Goal: Check status: Check status

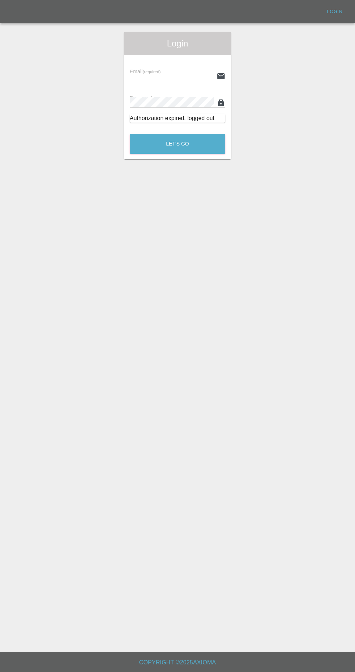
click at [187, 77] on input "text" at bounding box center [172, 76] width 84 height 11
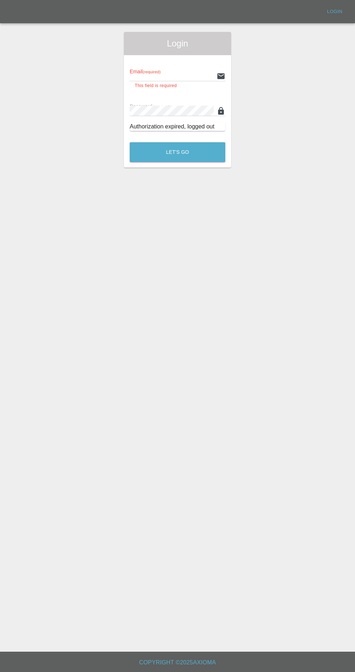
type input "[EMAIL_ADDRESS][DOMAIN_NAME]"
click at [130, 142] on button "Let's Go" at bounding box center [178, 152] width 96 height 20
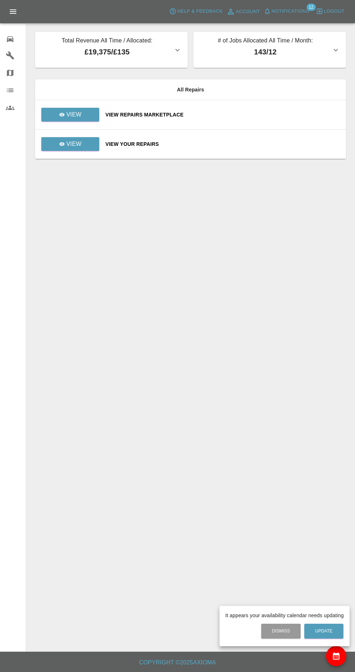
click at [81, 149] on div at bounding box center [177, 336] width 355 height 672
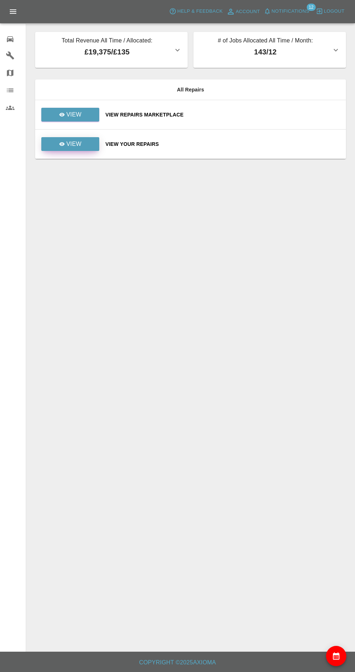
click at [79, 147] on p "View" at bounding box center [73, 144] width 15 height 9
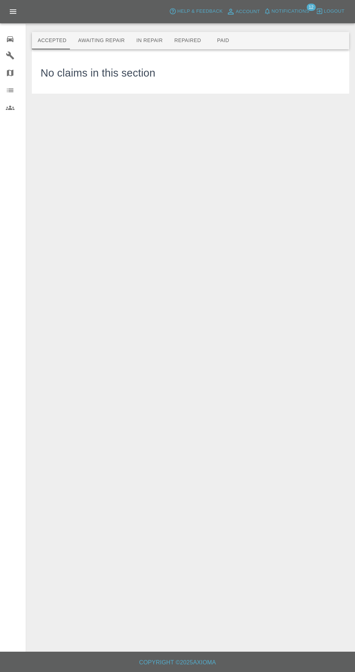
click at [190, 45] on button "Repaired" at bounding box center [188, 40] width 38 height 17
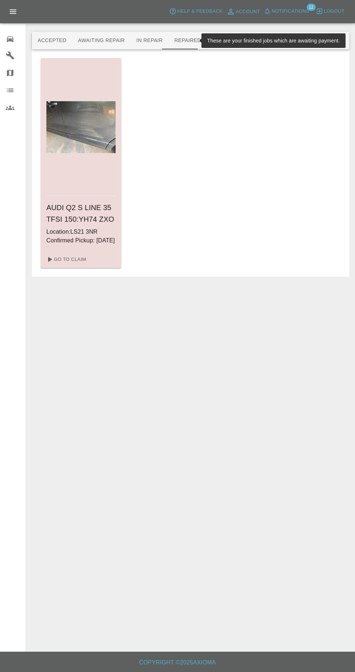
click at [202, 99] on div "AUDI Q2 S LINE 35 TFSI 150 : YH74 ZXO Location: LS21 3NR Confirmed Pickup: [DAT…" at bounding box center [191, 163] width 300 height 210
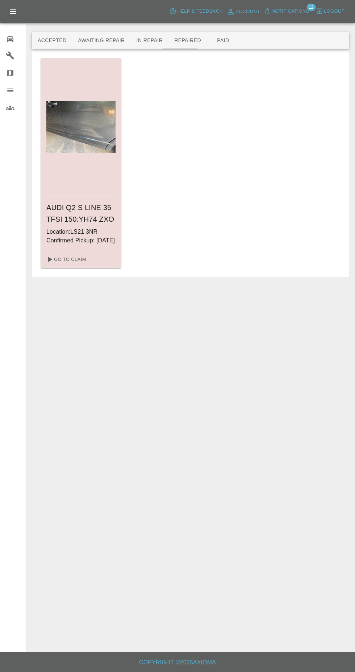
click at [230, 41] on button "Paid" at bounding box center [223, 40] width 33 height 17
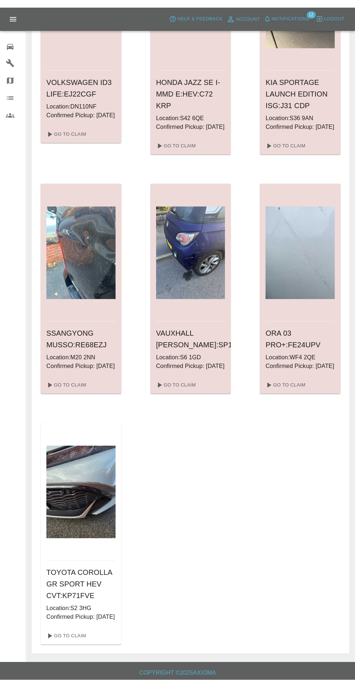
scroll to position [901, 0]
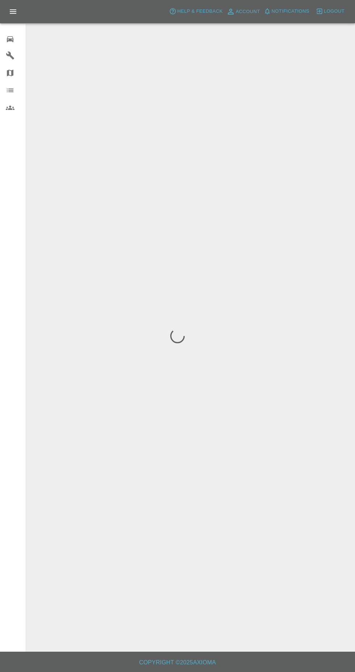
scroll to position [70, 0]
